Goal: Use online tool/utility: Utilize a website feature to perform a specific function

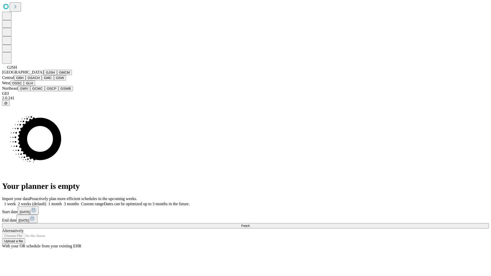
click at [44, 75] on button "GJSH" at bounding box center [50, 72] width 13 height 5
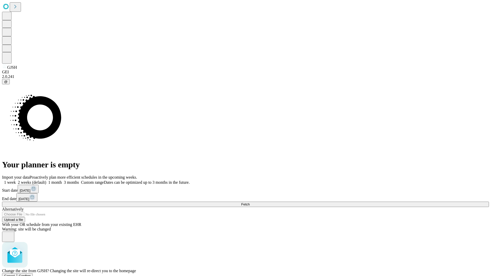
click at [31, 274] on span "Confirm" at bounding box center [25, 276] width 12 height 4
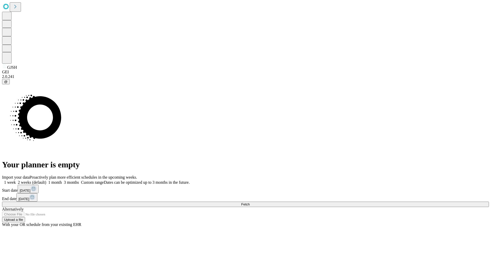
click at [62, 180] on label "1 month" at bounding box center [54, 182] width 16 height 4
click at [250, 203] on span "Fetch" at bounding box center [245, 205] width 8 height 4
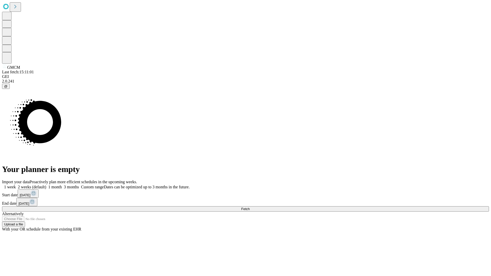
click at [62, 185] on label "1 month" at bounding box center [54, 187] width 16 height 4
click at [250, 207] on span "Fetch" at bounding box center [245, 209] width 8 height 4
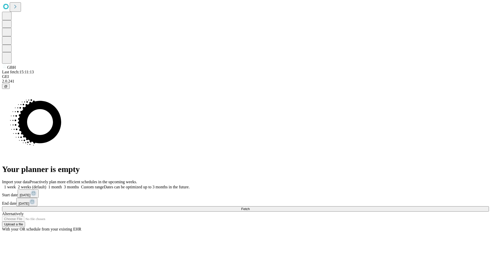
click at [62, 185] on label "1 month" at bounding box center [54, 187] width 16 height 4
click at [250, 207] on span "Fetch" at bounding box center [245, 209] width 8 height 4
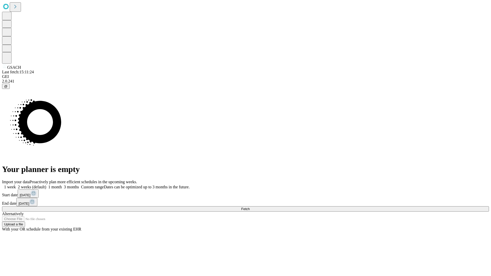
click at [62, 185] on label "1 month" at bounding box center [54, 187] width 16 height 4
click at [250, 207] on span "Fetch" at bounding box center [245, 209] width 8 height 4
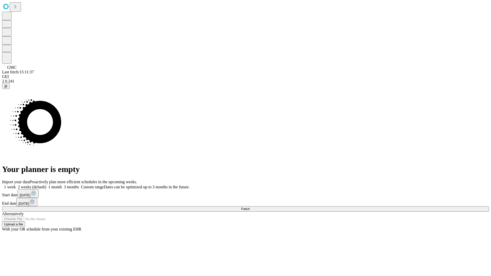
click at [62, 185] on label "1 month" at bounding box center [54, 187] width 16 height 4
click at [250, 207] on span "Fetch" at bounding box center [245, 209] width 8 height 4
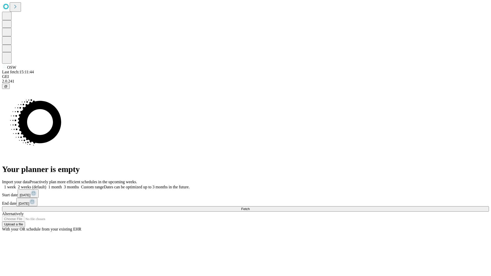
click at [62, 185] on label "1 month" at bounding box center [54, 187] width 16 height 4
click at [250, 207] on span "Fetch" at bounding box center [245, 209] width 8 height 4
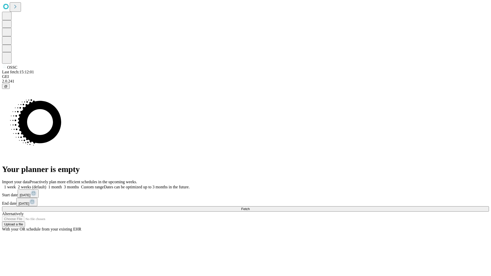
click at [62, 185] on label "1 month" at bounding box center [54, 187] width 16 height 4
click at [250, 207] on span "Fetch" at bounding box center [245, 209] width 8 height 4
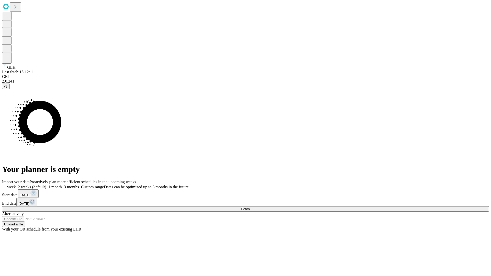
click at [250, 207] on span "Fetch" at bounding box center [245, 209] width 8 height 4
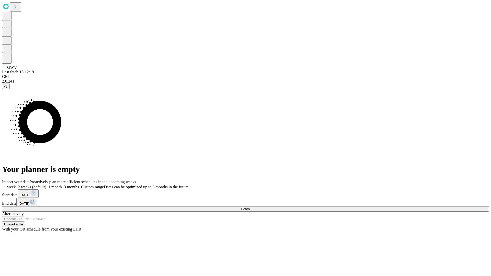
click at [62, 185] on label "1 month" at bounding box center [54, 187] width 16 height 4
click at [250, 207] on span "Fetch" at bounding box center [245, 209] width 8 height 4
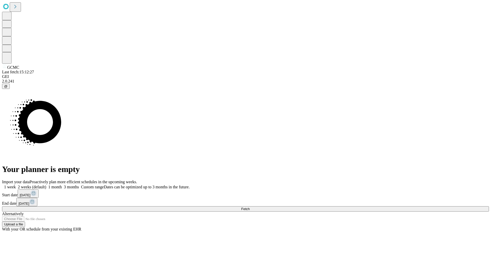
click at [62, 185] on label "1 month" at bounding box center [54, 187] width 16 height 4
click at [250, 207] on span "Fetch" at bounding box center [245, 209] width 8 height 4
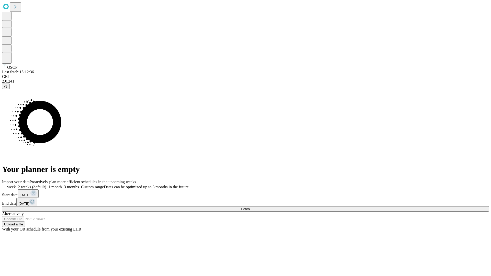
click at [62, 185] on label "1 month" at bounding box center [54, 187] width 16 height 4
click at [250, 207] on span "Fetch" at bounding box center [245, 209] width 8 height 4
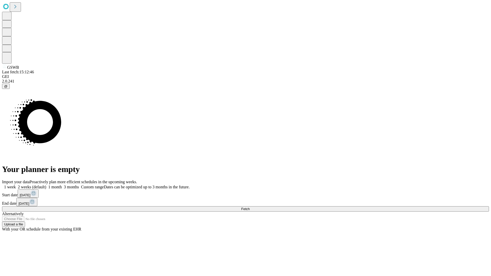
click at [62, 185] on label "1 month" at bounding box center [54, 187] width 16 height 4
click at [250, 207] on span "Fetch" at bounding box center [245, 209] width 8 height 4
